Goal: Transaction & Acquisition: Purchase product/service

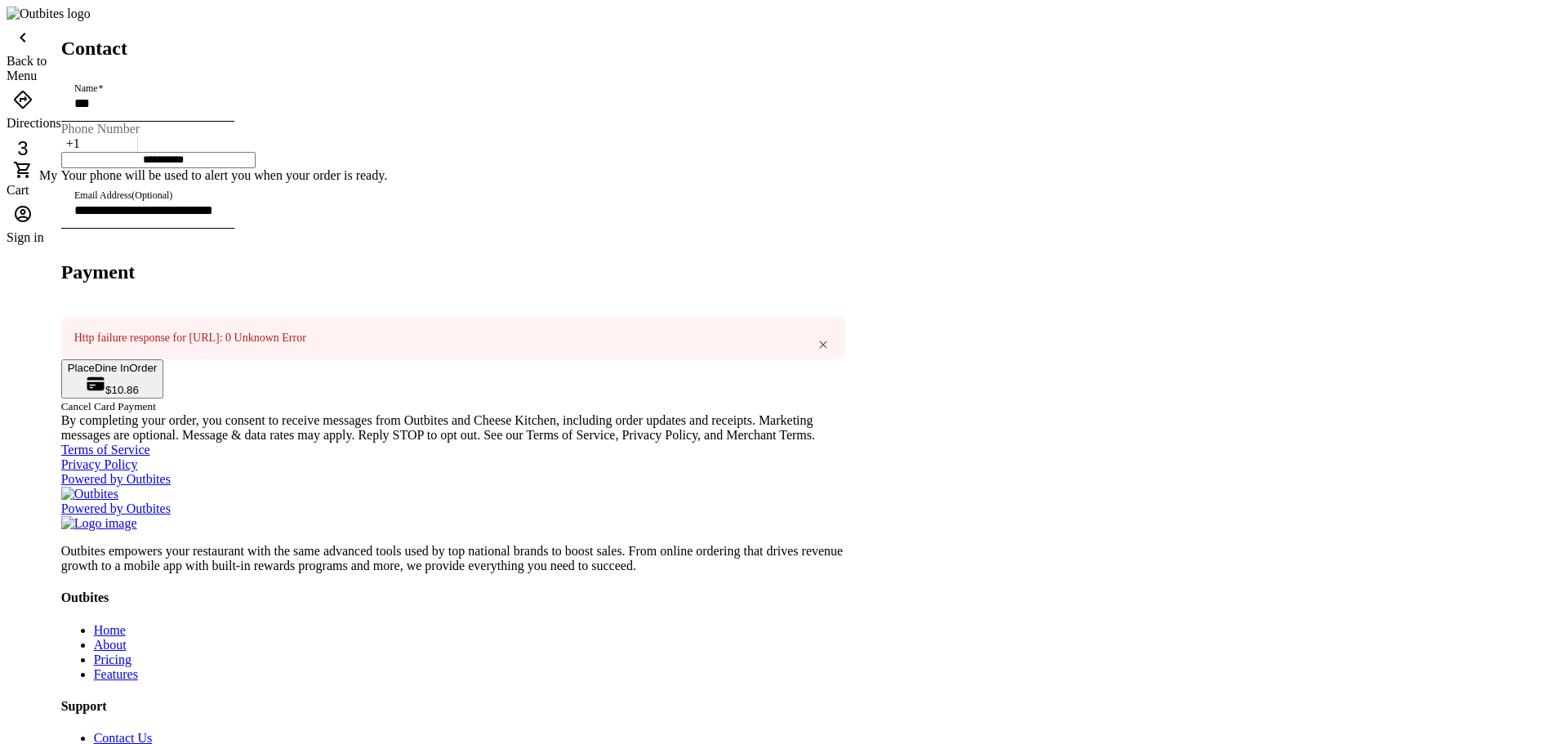
click at [830, 351] on icon at bounding box center [823, 344] width 13 height 13
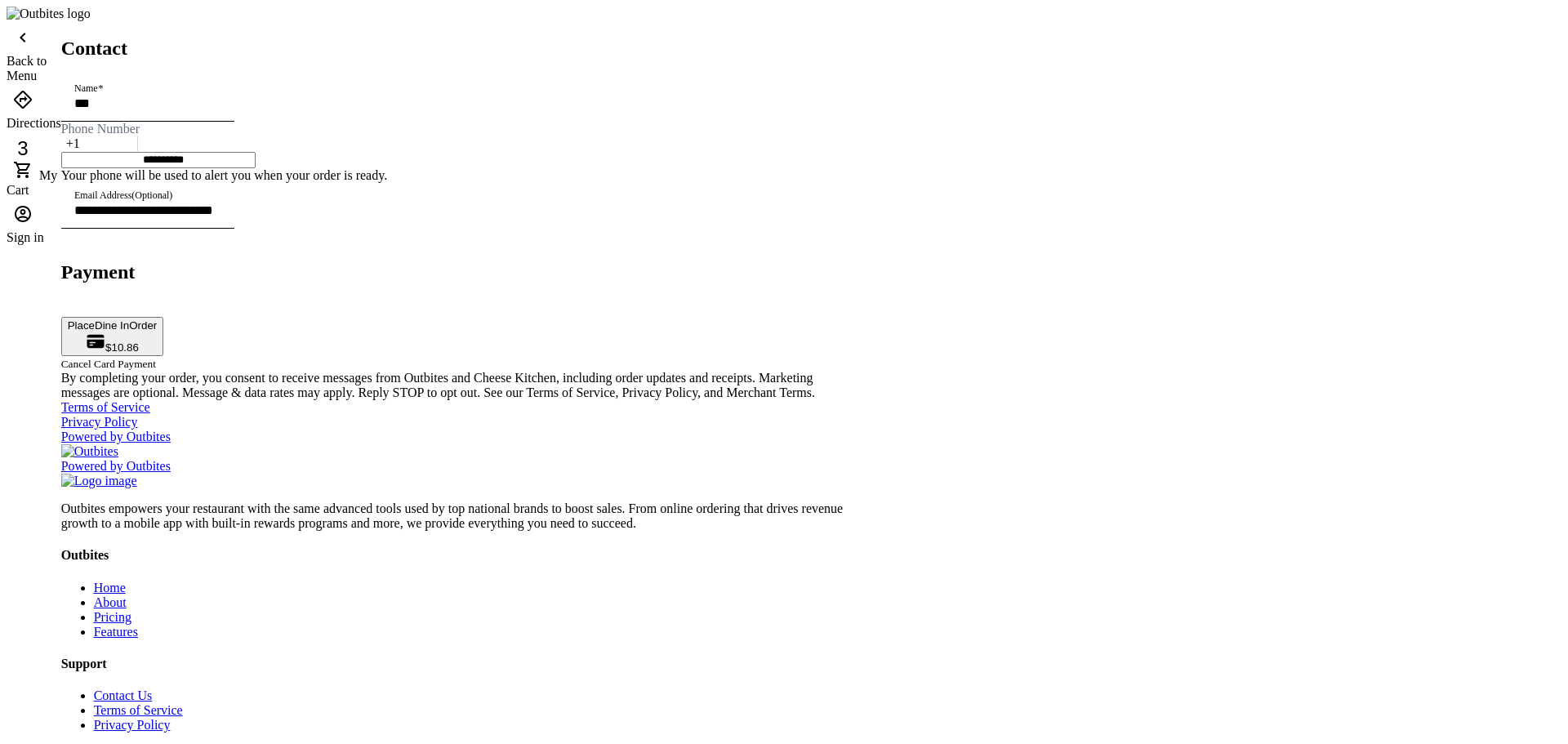
click at [229, 34] on div "Back to Menu" at bounding box center [208, 40] width 294 height 37
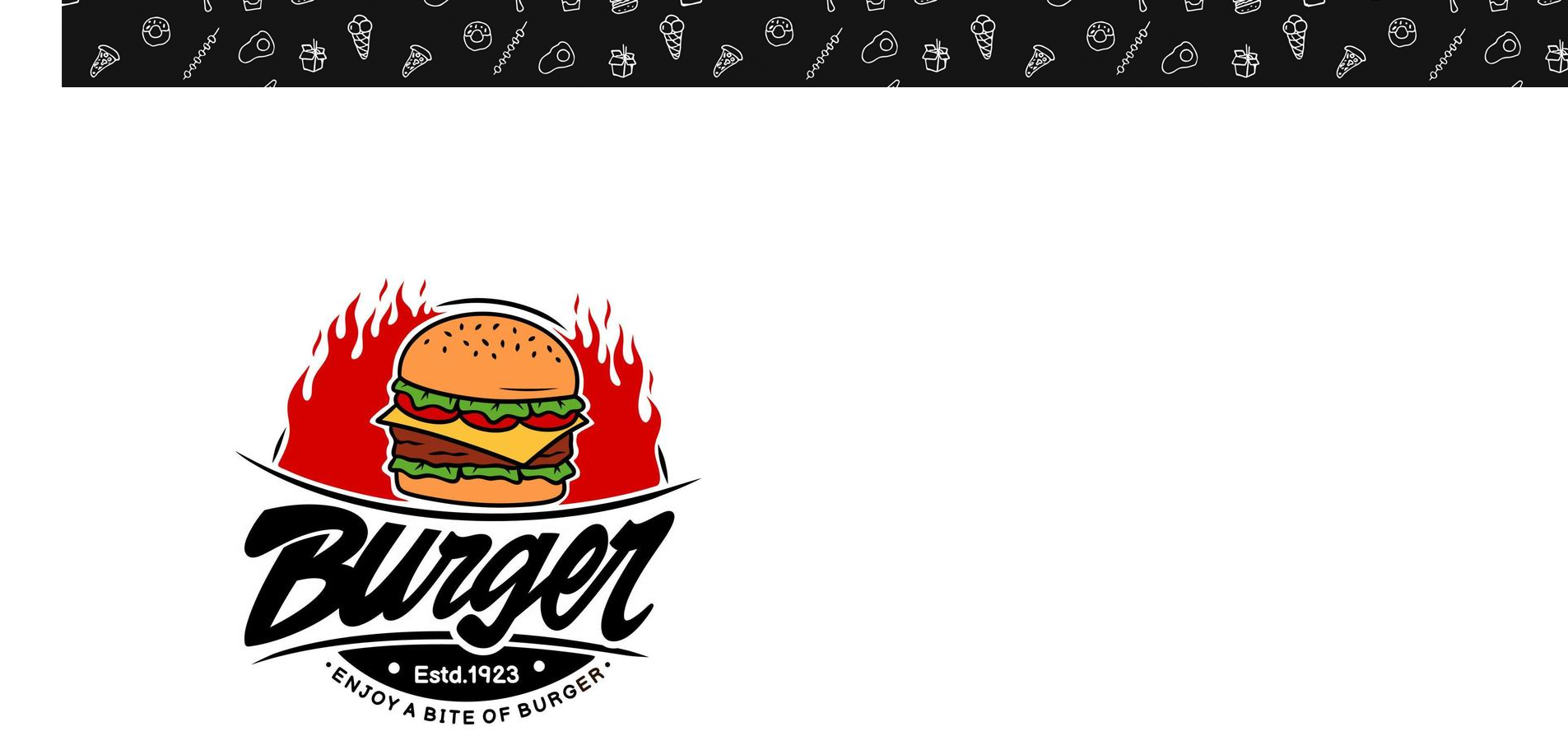
scroll to position [489, 0]
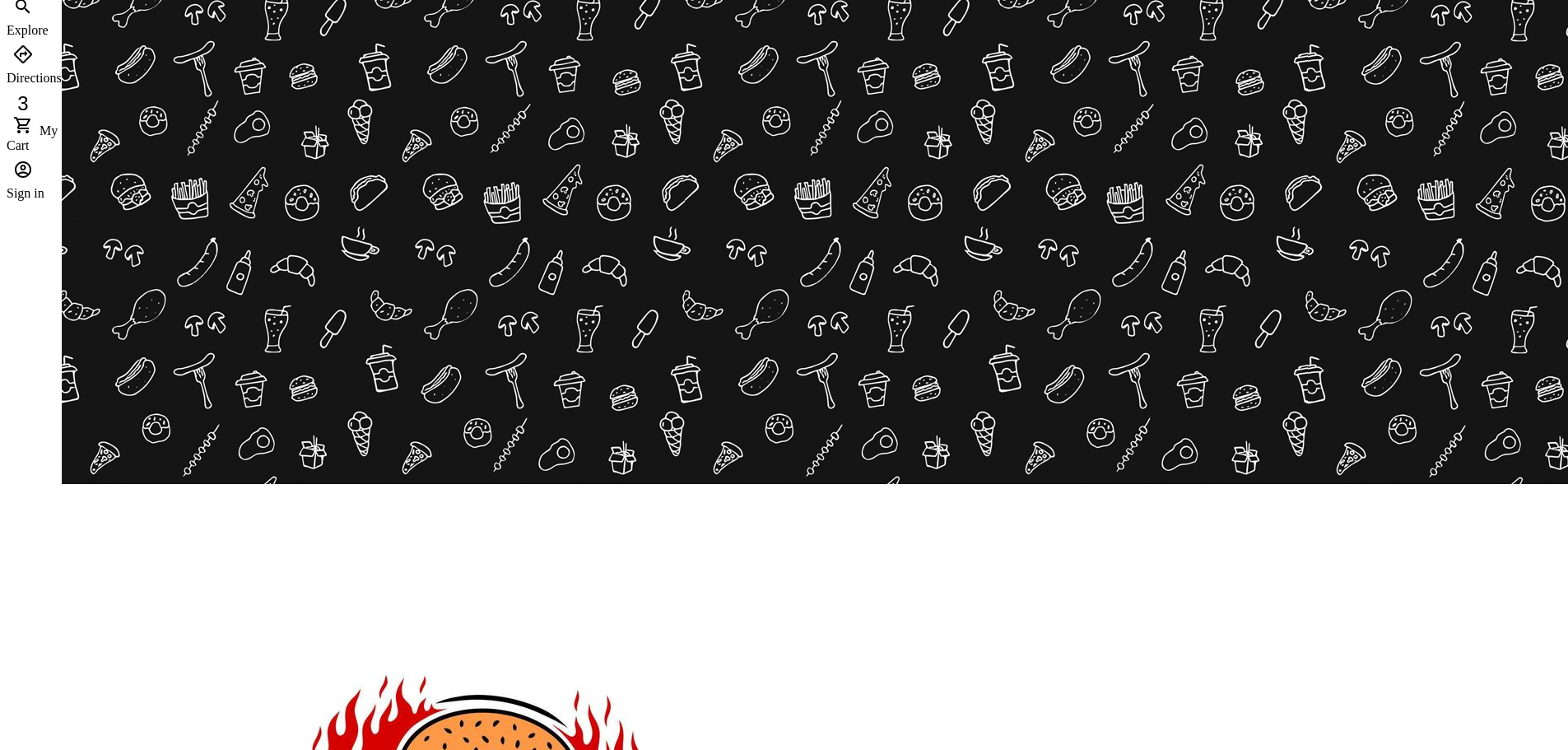
scroll to position [0, 0]
